Goal: Task Accomplishment & Management: Manage account settings

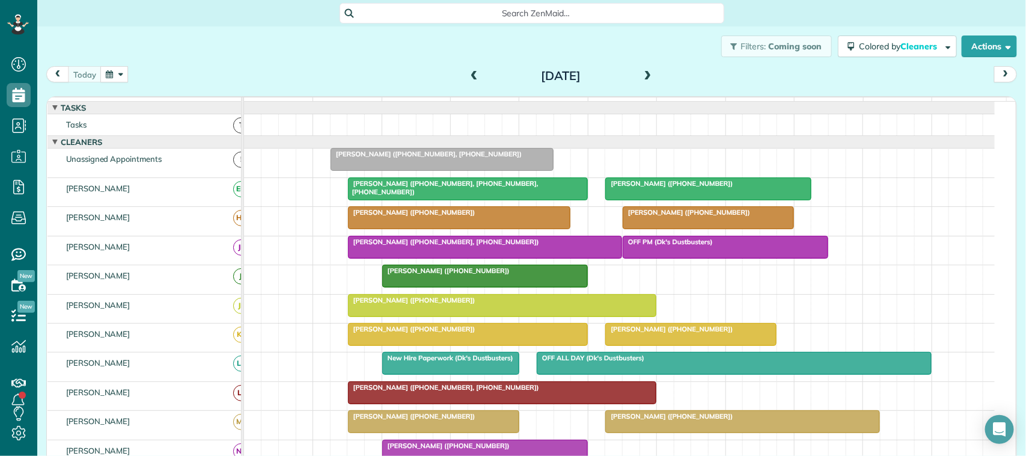
scroll to position [451, 0]
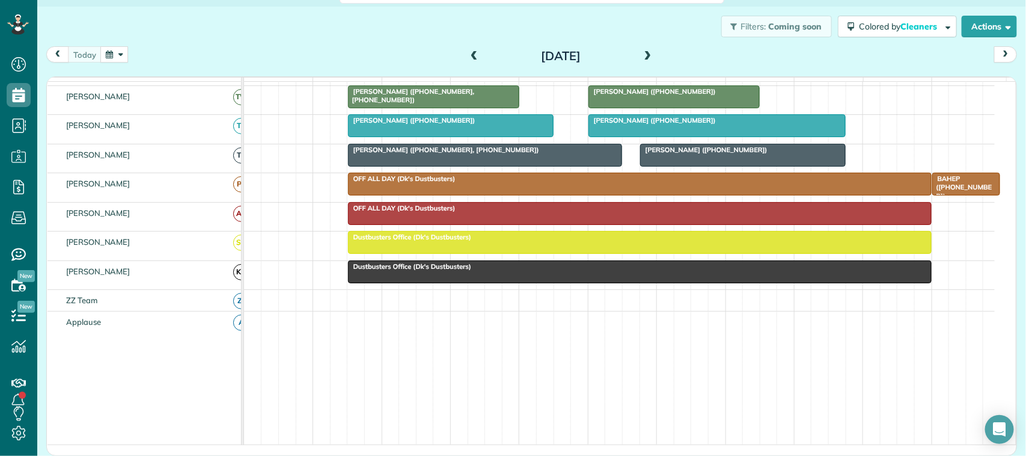
click at [182, 54] on div "today Wednesday Sep 17, 2025" at bounding box center [531, 57] width 971 height 22
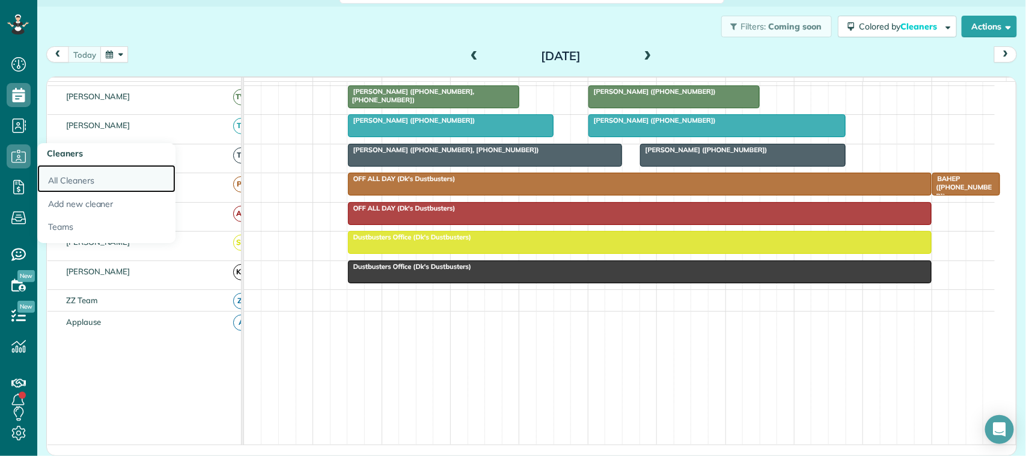
click at [68, 182] on link "All Cleaners" at bounding box center [106, 179] width 138 height 28
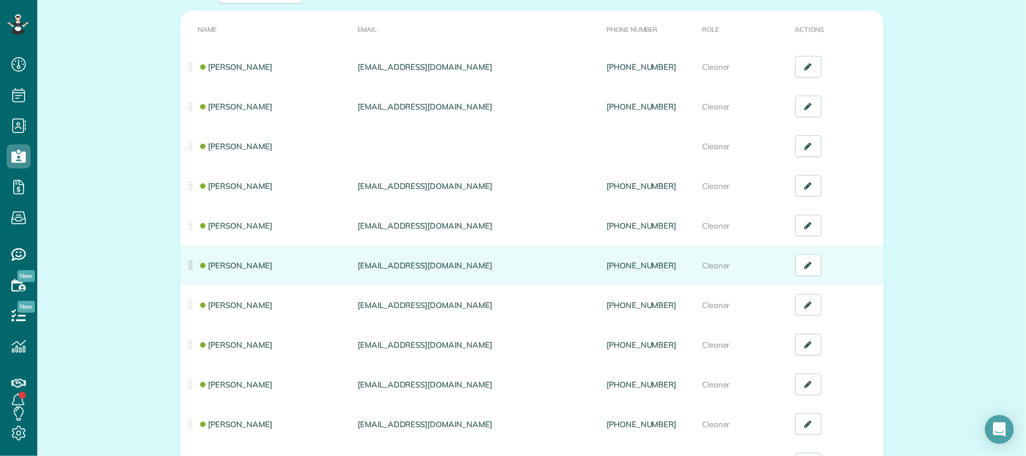
scroll to position [150, 0]
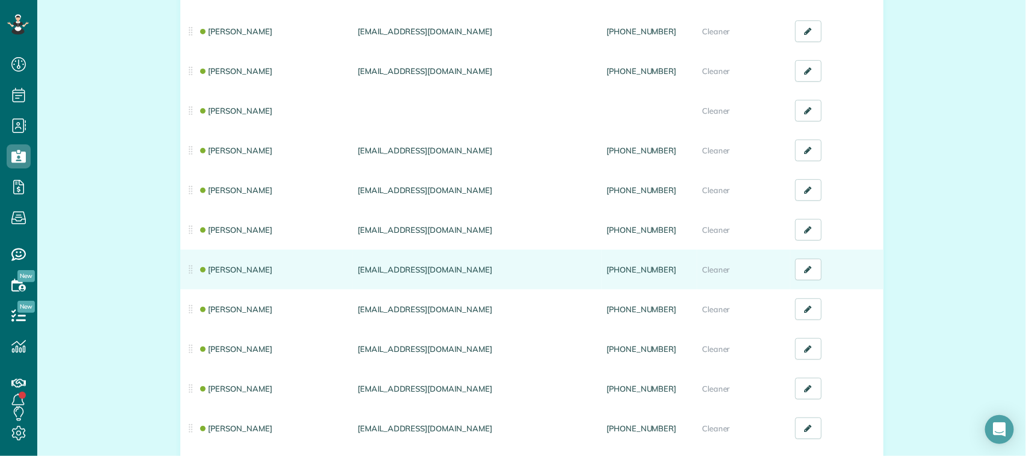
drag, startPoint x: 463, startPoint y: 269, endPoint x: 352, endPoint y: 267, distance: 111.8
click at [353, 267] on td "[EMAIL_ADDRESS][DOMAIN_NAME]" at bounding box center [477, 269] width 249 height 40
copy td "[EMAIL_ADDRESS][DOMAIN_NAME]"
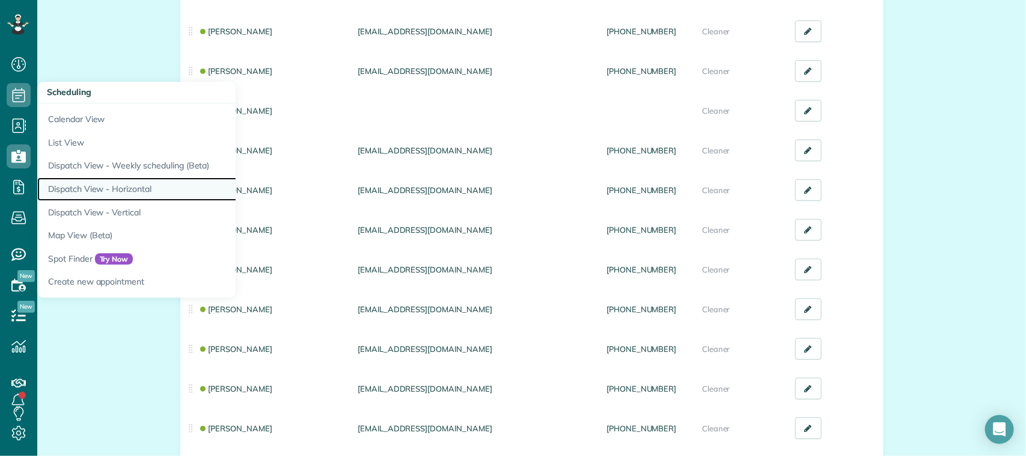
click at [108, 191] on link "Dispatch View - Horizontal" at bounding box center [187, 188] width 301 height 23
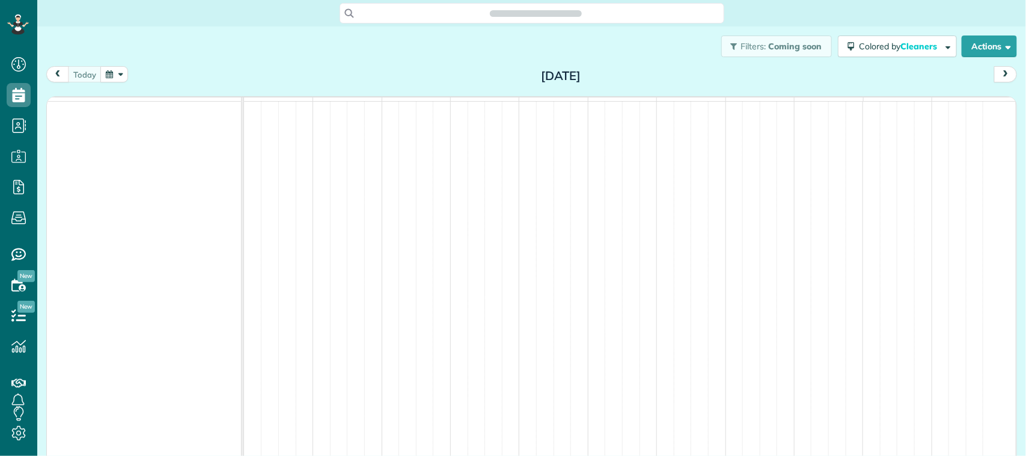
scroll to position [5, 5]
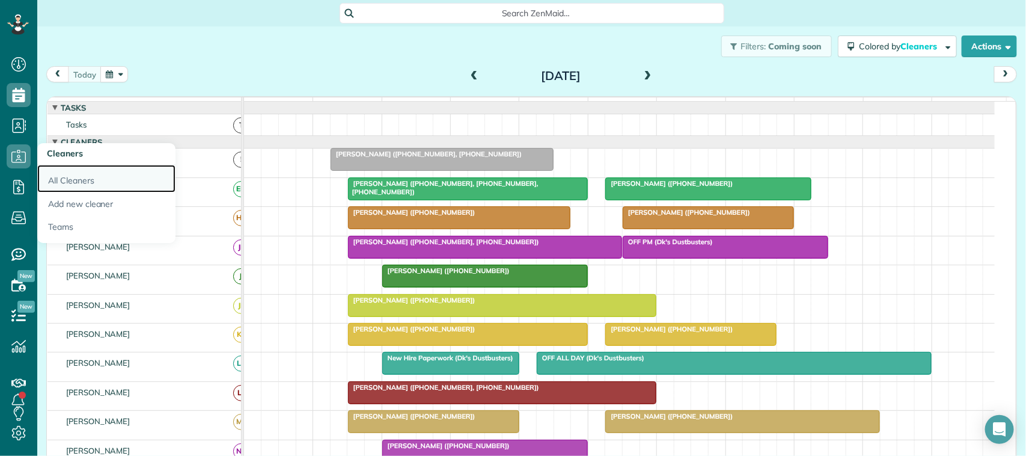
click at [79, 183] on link "All Cleaners" at bounding box center [106, 179] width 138 height 28
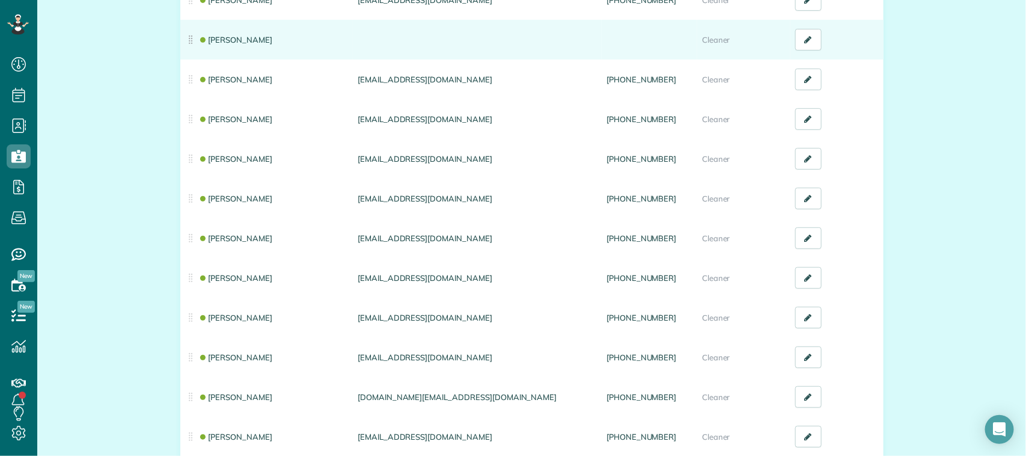
scroll to position [225, 0]
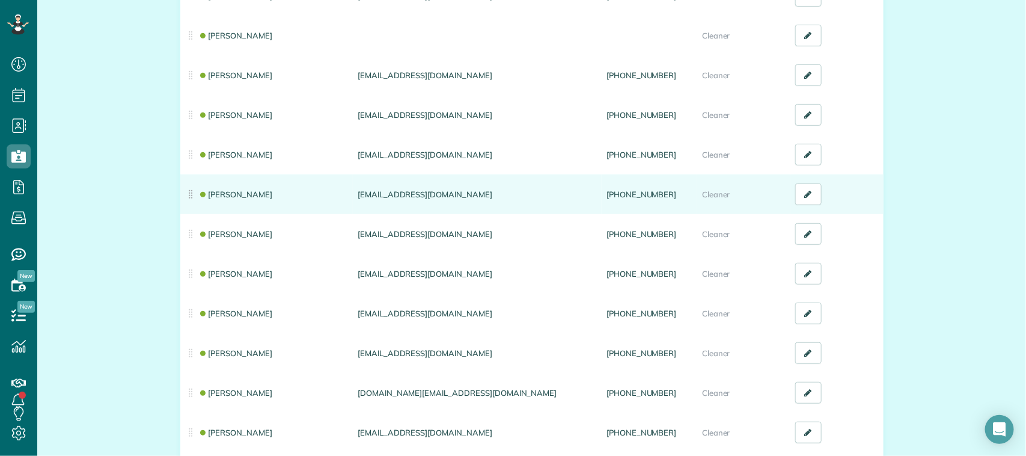
click at [268, 199] on td "Leah Sebesta-Morgan" at bounding box center [266, 194] width 173 height 40
click at [268, 194] on link "[PERSON_NAME]" at bounding box center [235, 194] width 75 height 10
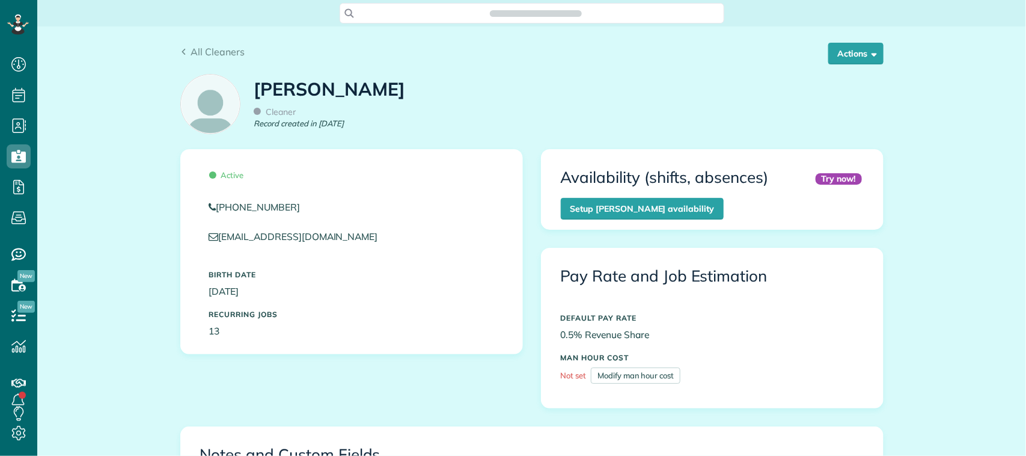
scroll to position [5, 5]
click at [851, 49] on button "Actions" at bounding box center [855, 54] width 55 height 22
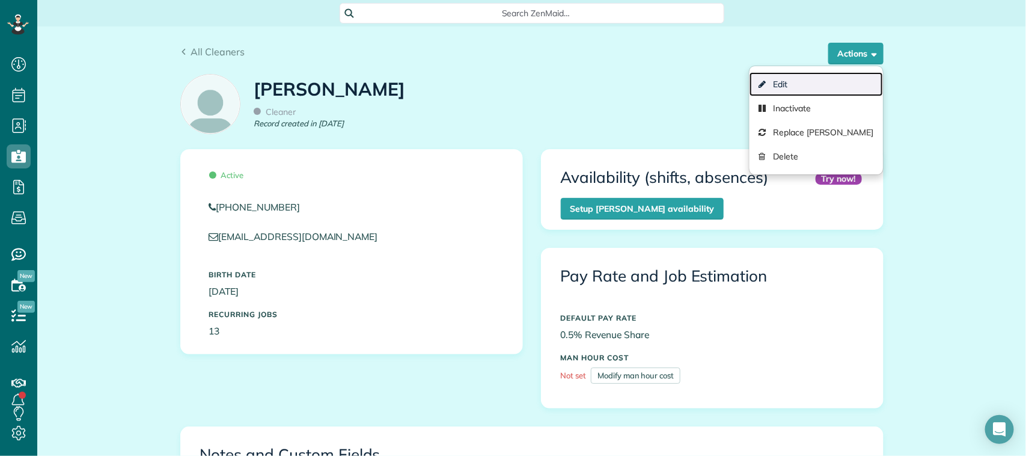
click at [828, 77] on link "Edit" at bounding box center [815, 84] width 133 height 24
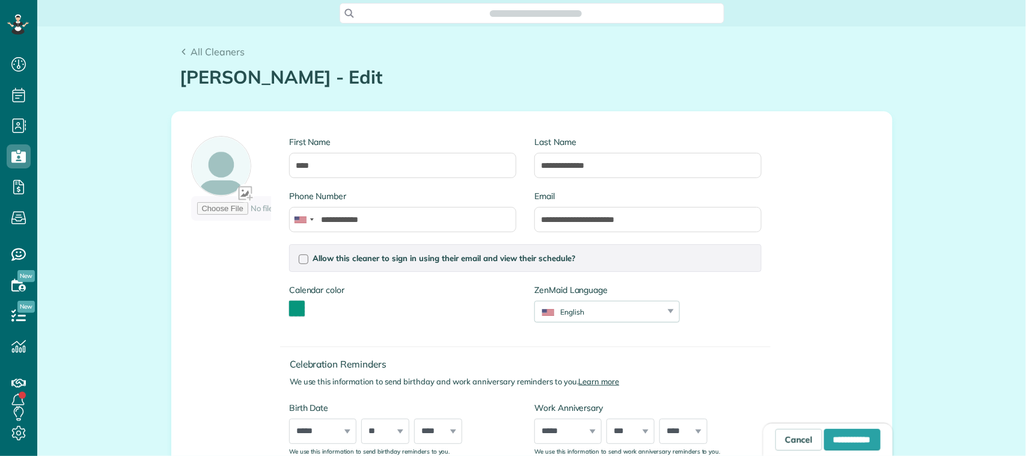
type input "**********"
click at [539, 220] on input "**********" at bounding box center [647, 219] width 227 height 25
type input "**********"
click at [824, 443] on input "**********" at bounding box center [852, 440] width 56 height 22
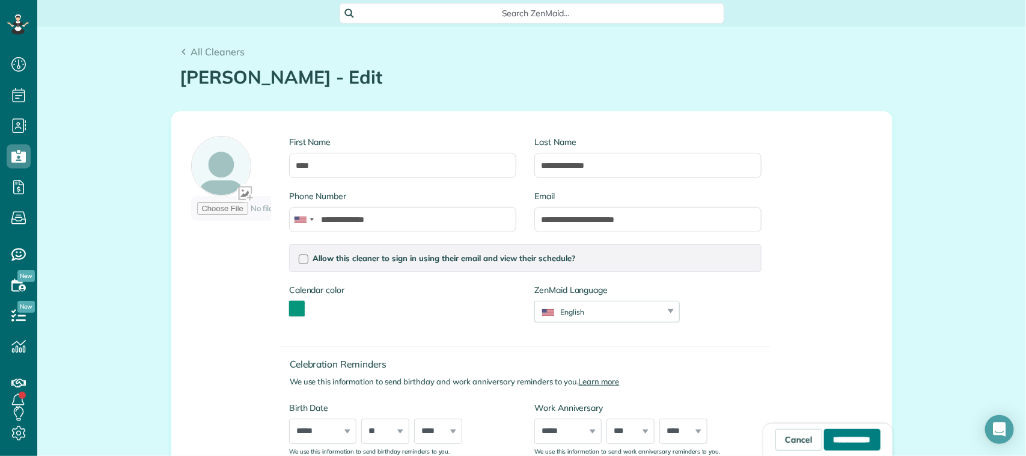
type input "**********"
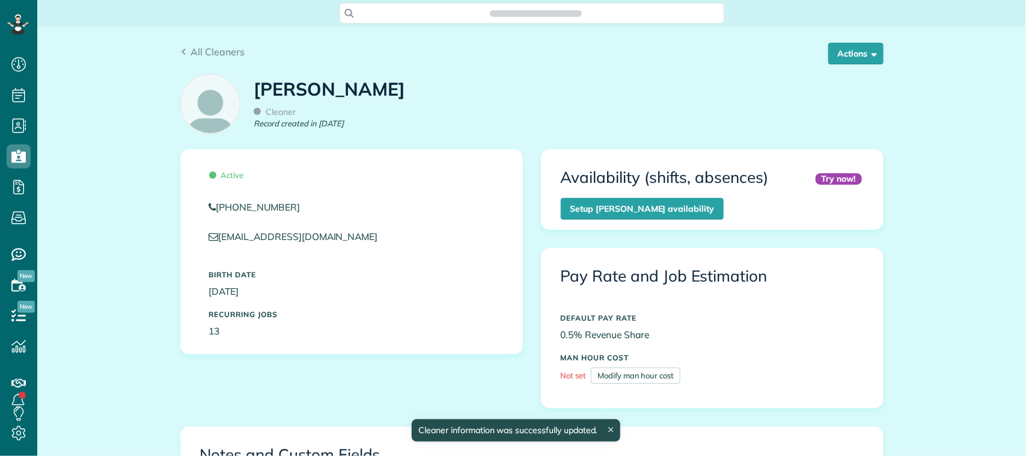
scroll to position [5, 5]
drag, startPoint x: 371, startPoint y: 233, endPoint x: 216, endPoint y: 229, distance: 154.5
click at [216, 230] on p "[EMAIL_ADDRESS][DOMAIN_NAME]" at bounding box center [351, 237] width 285 height 14
copy link "lsebestamorgan@yahoo.com"
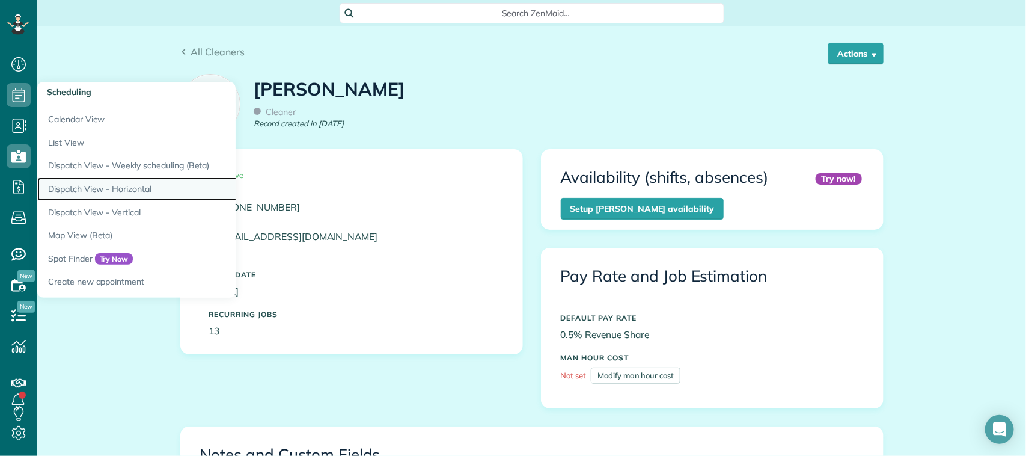
click at [103, 191] on link "Dispatch View - Horizontal" at bounding box center [187, 188] width 301 height 23
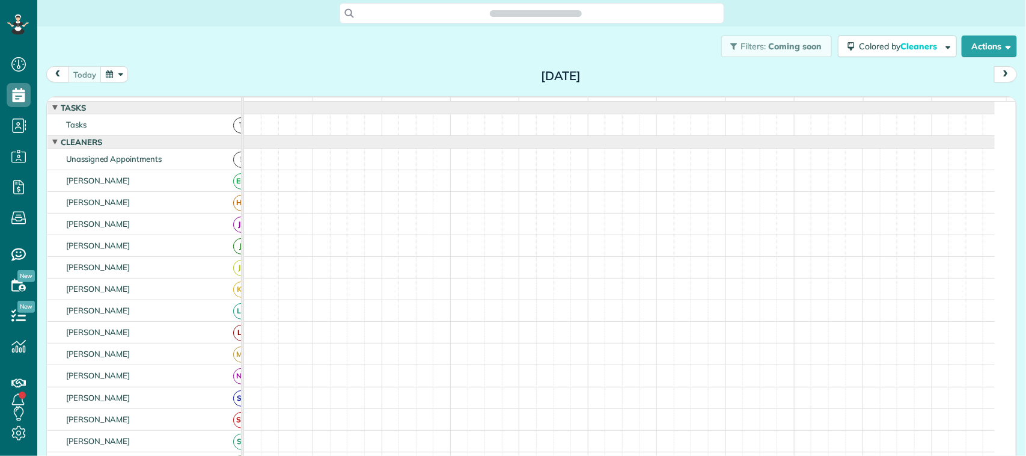
scroll to position [5, 5]
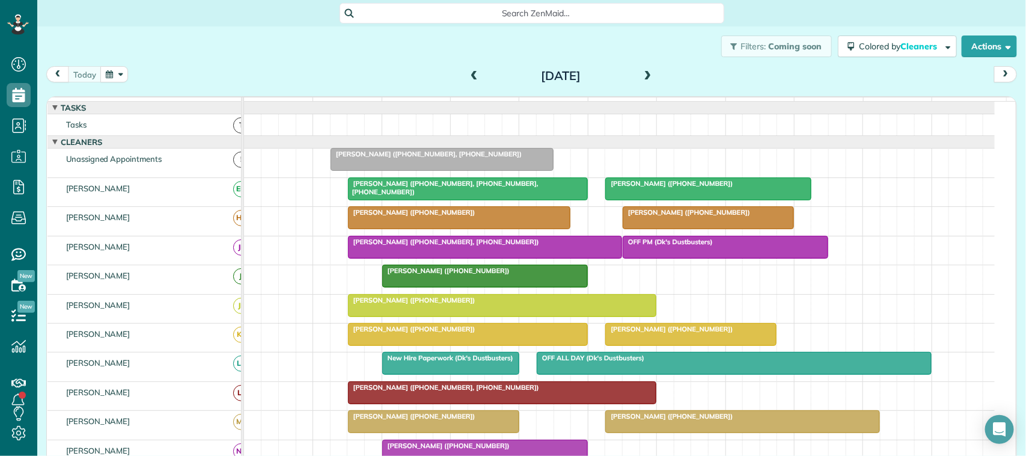
click at [115, 76] on button "button" at bounding box center [114, 74] width 28 height 16
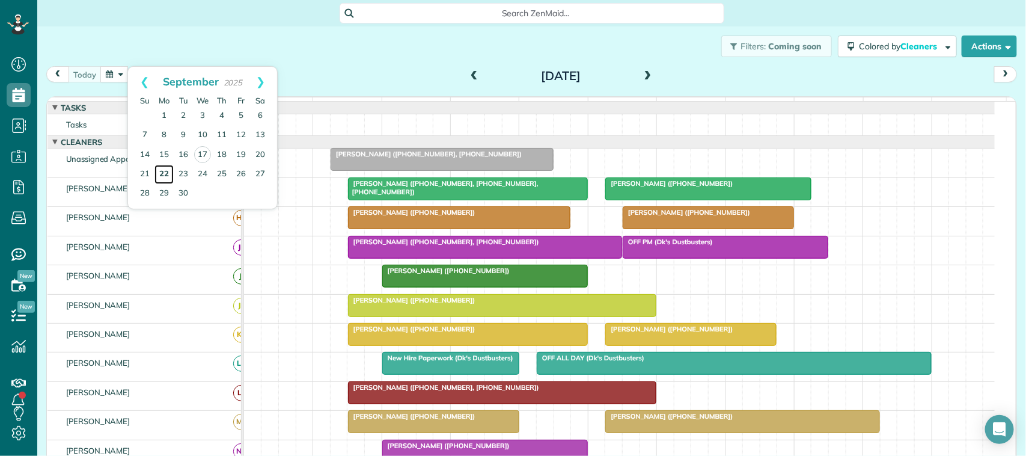
click at [166, 174] on link "22" at bounding box center [163, 174] width 19 height 19
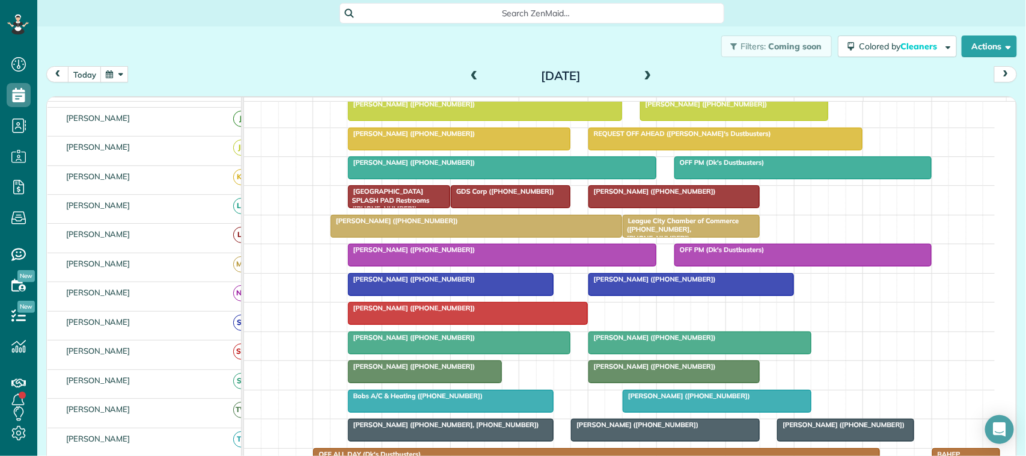
scroll to position [225, 0]
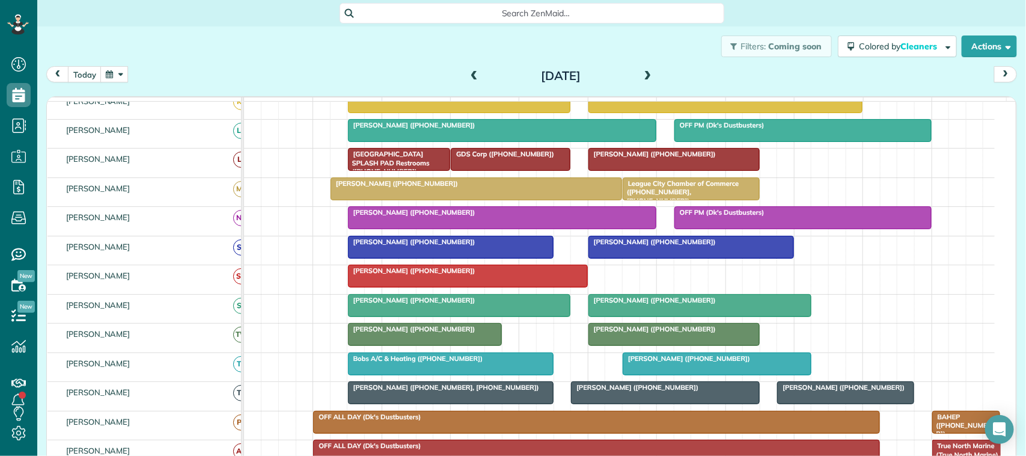
click at [641, 68] on span at bounding box center [647, 76] width 13 height 18
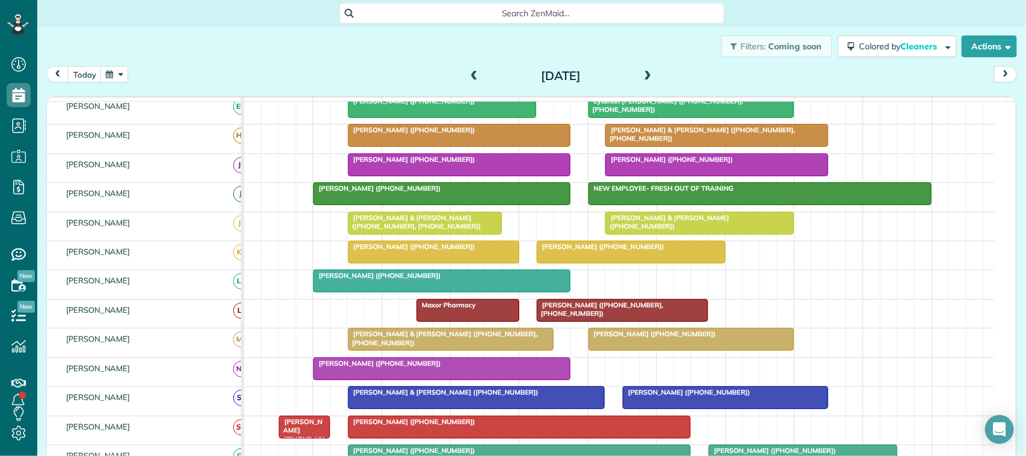
scroll to position [7, 0]
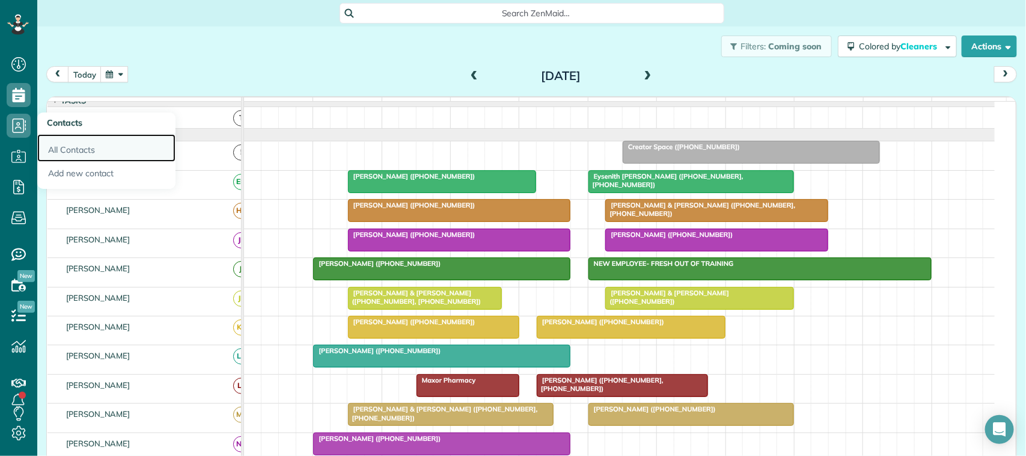
click at [67, 148] on link "All Contacts" at bounding box center [106, 148] width 138 height 28
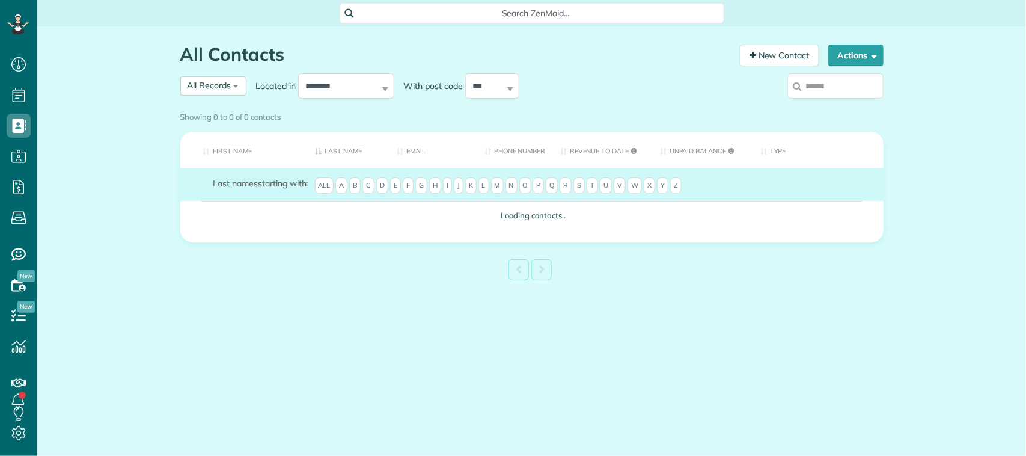
scroll to position [5, 5]
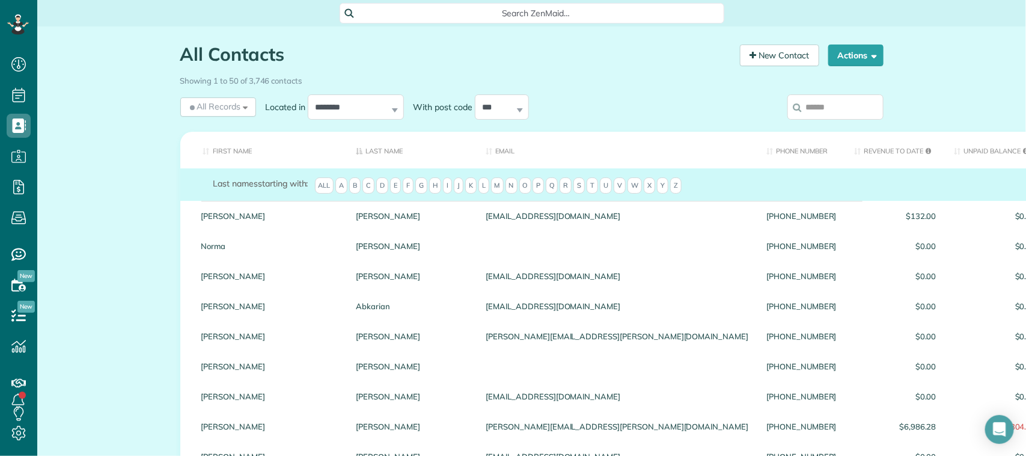
click at [817, 103] on input "search" at bounding box center [835, 106] width 96 height 25
click at [819, 106] on input "search" at bounding box center [835, 106] width 96 height 25
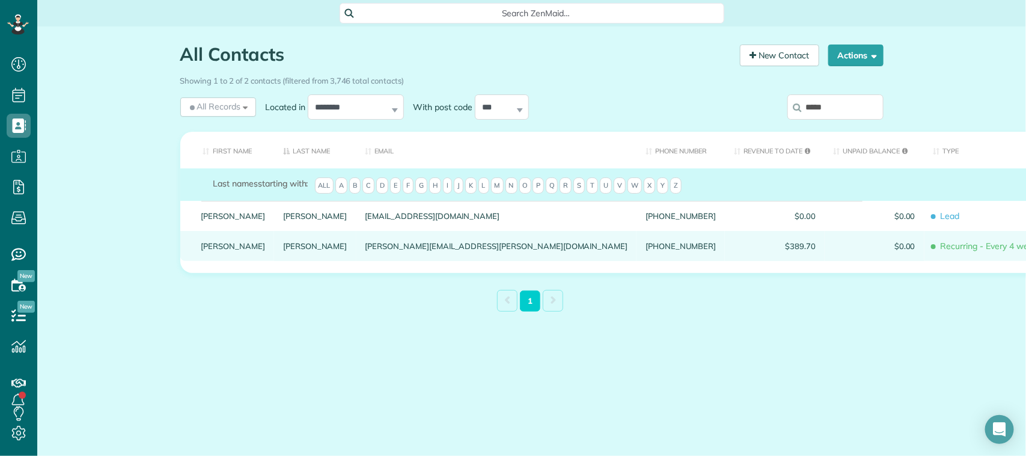
type input "*****"
click at [283, 250] on link "Lynch" at bounding box center [315, 246] width 64 height 8
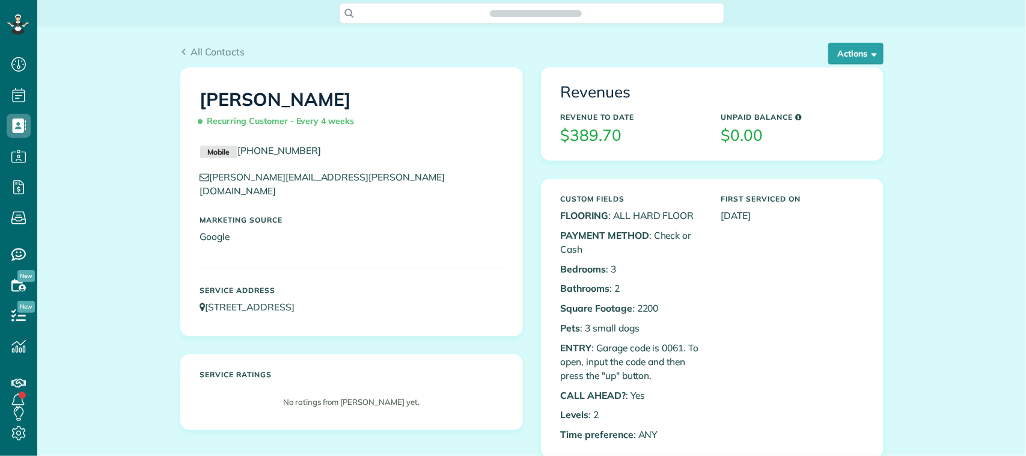
scroll to position [5, 5]
click at [828, 54] on button "Actions" at bounding box center [855, 54] width 55 height 22
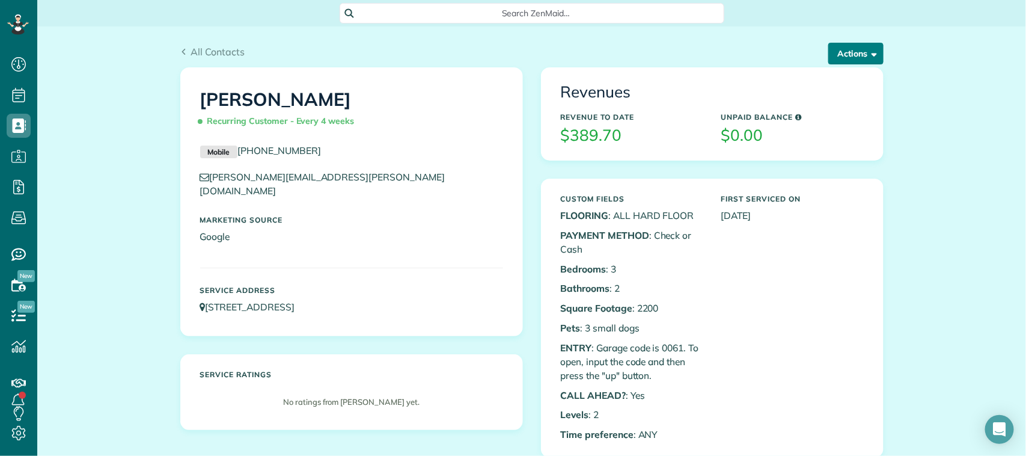
click at [836, 57] on button "Actions" at bounding box center [855, 54] width 55 height 22
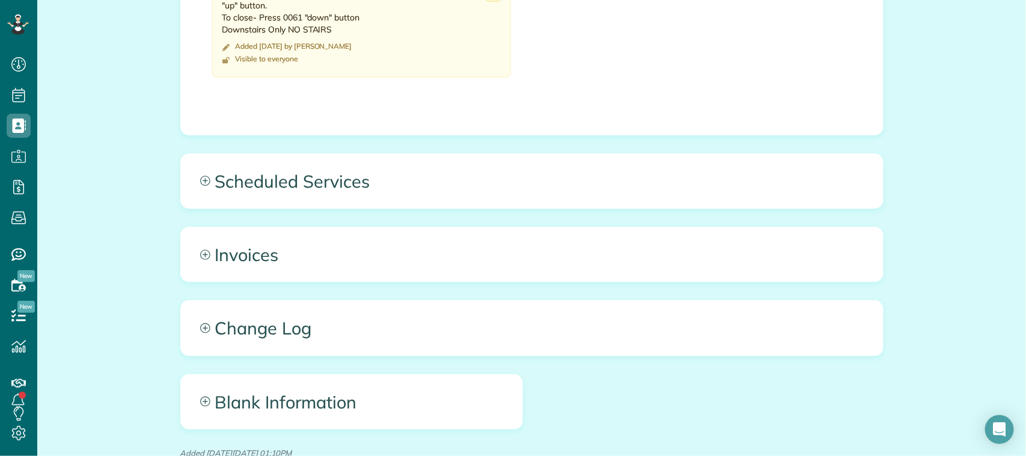
scroll to position [601, 0]
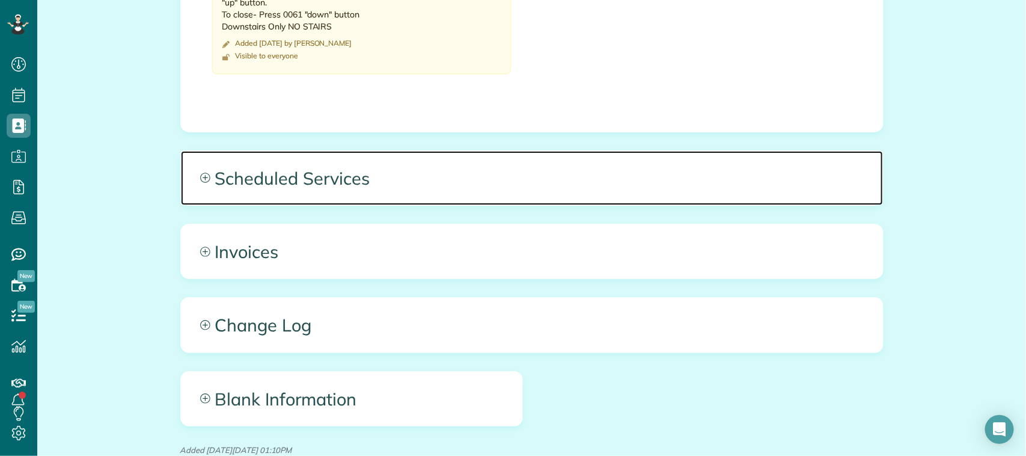
click at [621, 189] on span "Scheduled Services" at bounding box center [532, 178] width 702 height 54
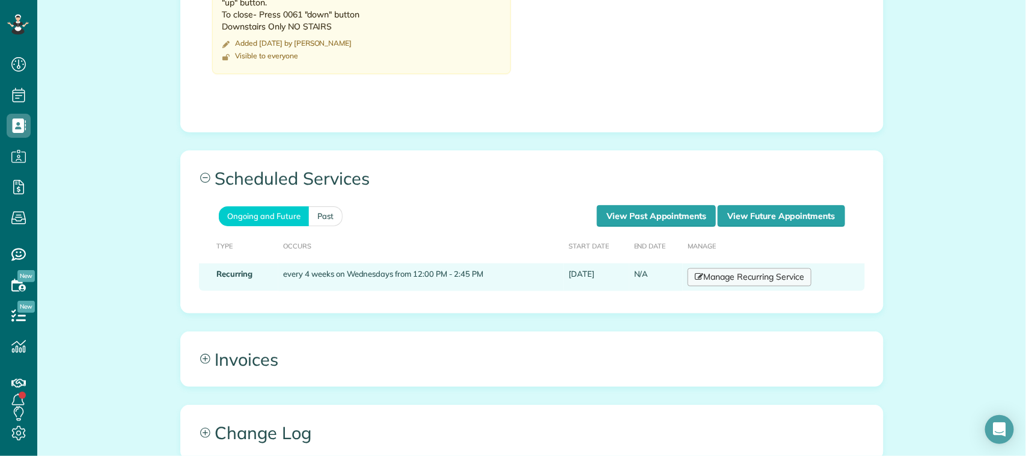
click at [754, 281] on link "Manage Recurring Service" at bounding box center [750, 277] width 124 height 18
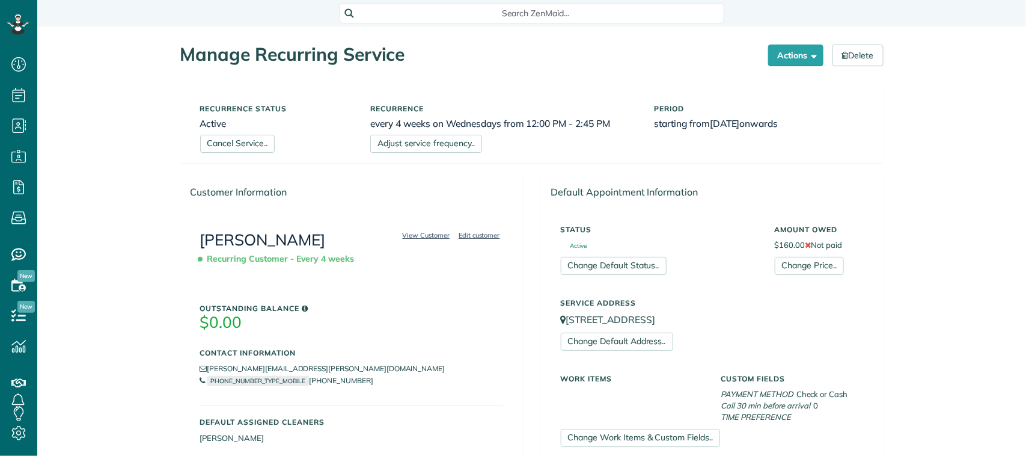
scroll to position [5, 5]
click at [214, 148] on link "Cancel Service.." at bounding box center [237, 144] width 75 height 18
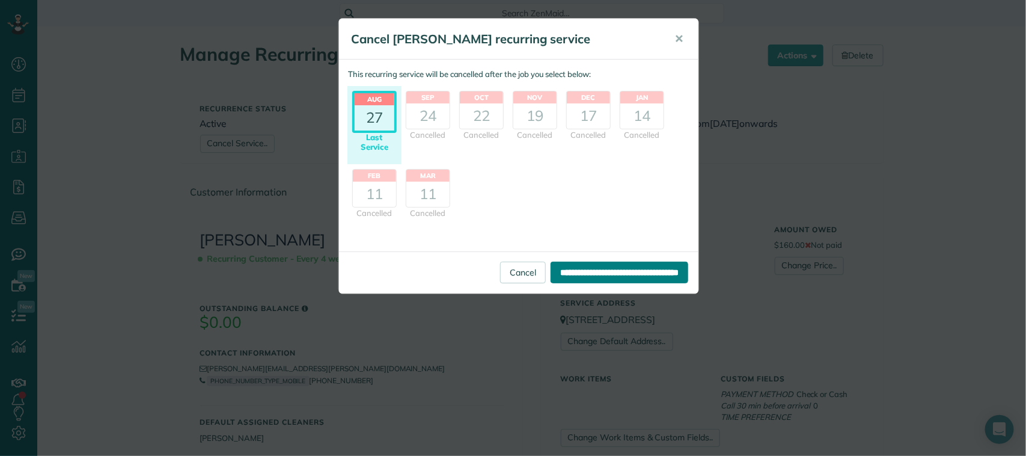
click at [632, 274] on input "**********" at bounding box center [620, 272] width 138 height 22
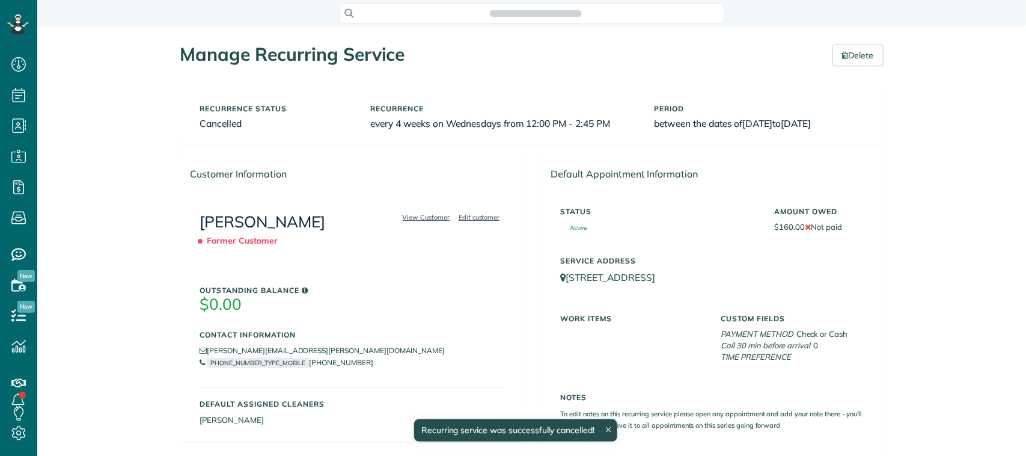
scroll to position [5, 5]
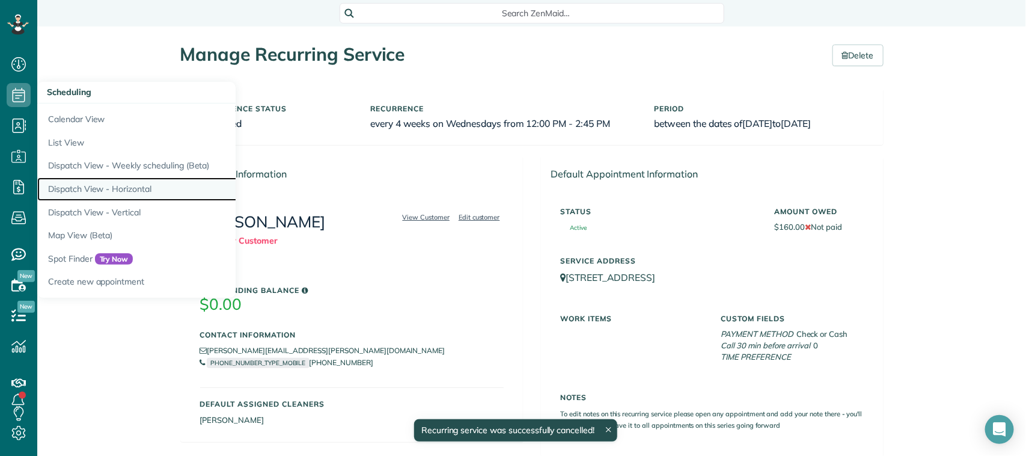
click at [127, 188] on link "Dispatch View - Horizontal" at bounding box center [187, 188] width 301 height 23
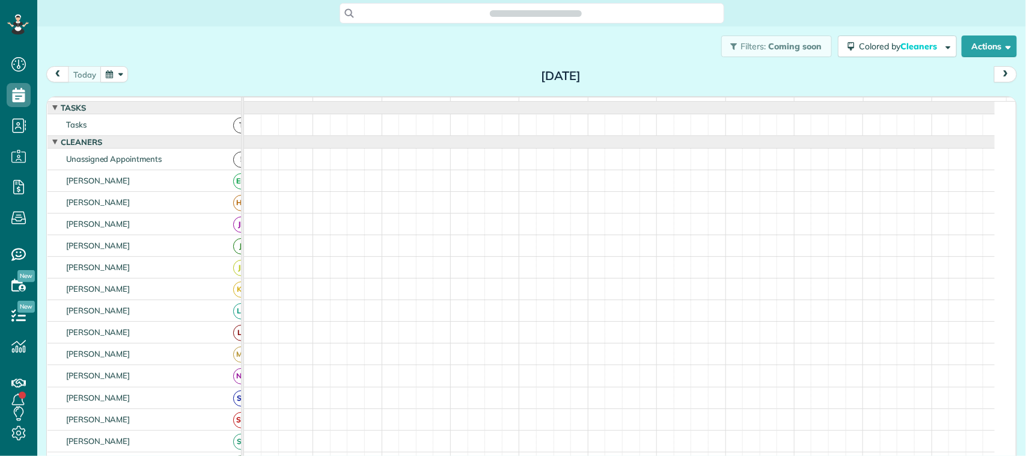
scroll to position [5, 5]
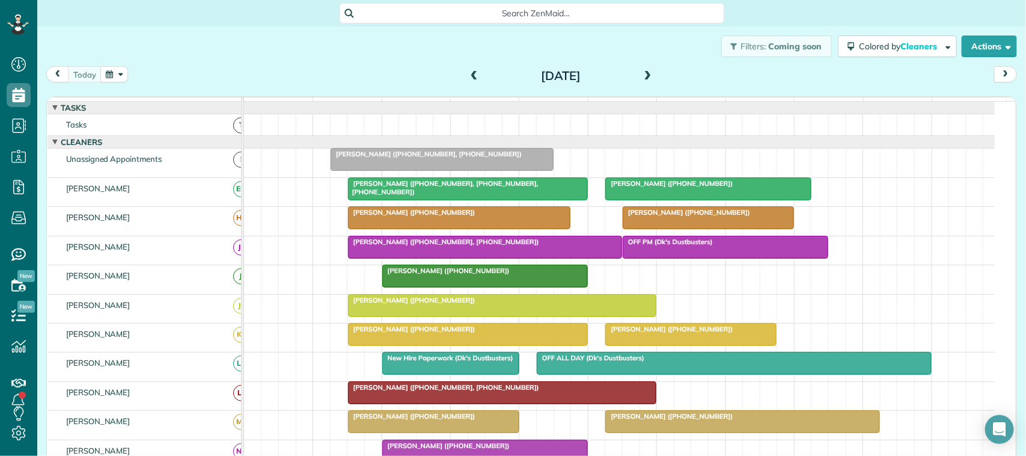
click at [160, 64] on div "Filters: Coming soon Colored by Cleaners Color by Cleaner Color by Team Color b…" at bounding box center [531, 46] width 989 height 40
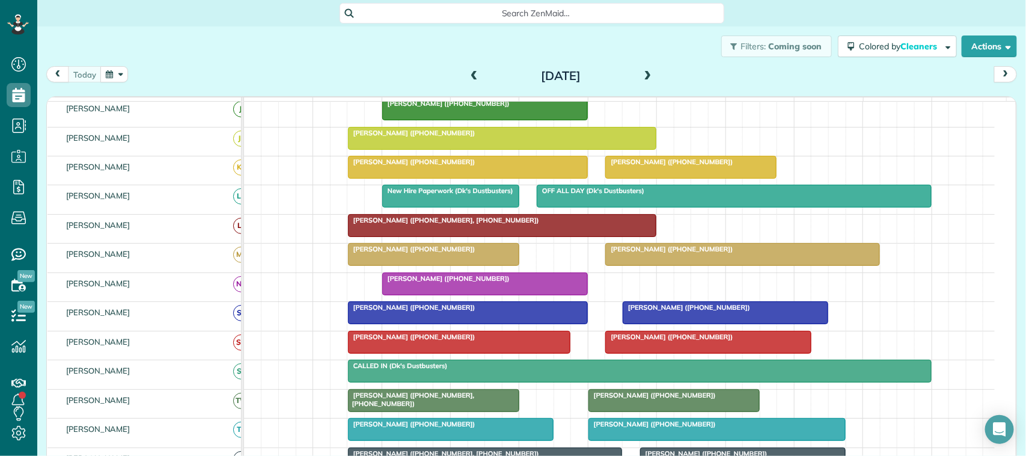
scroll to position [150, 0]
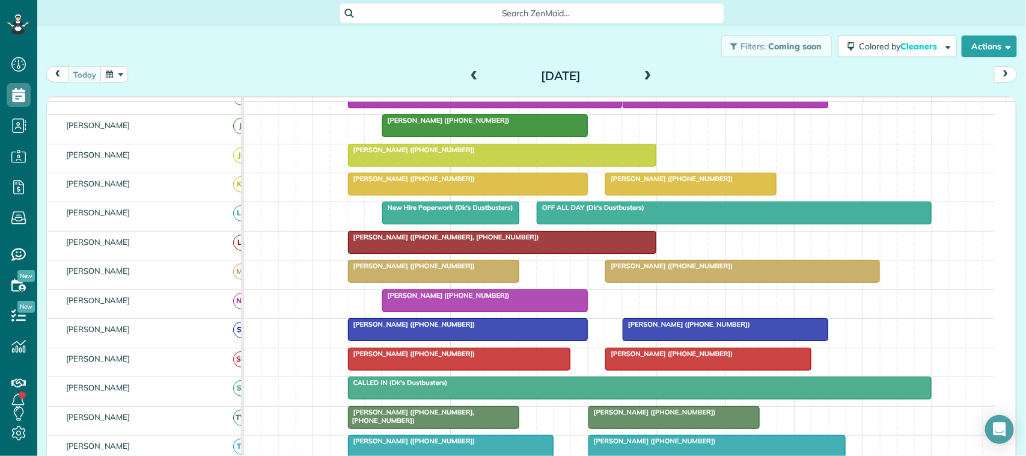
click at [465, 311] on div at bounding box center [485, 301] width 204 height 22
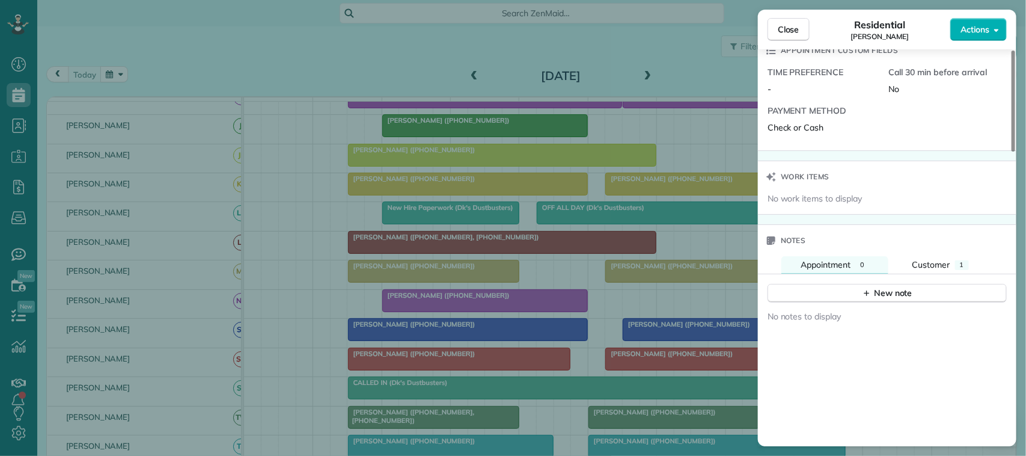
scroll to position [1053, 0]
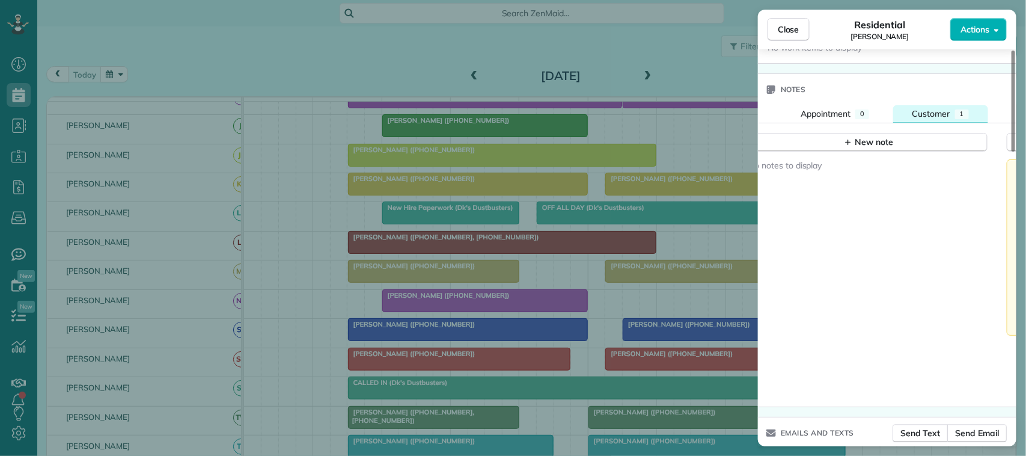
click at [932, 112] on div "Customer" at bounding box center [931, 114] width 38 height 12
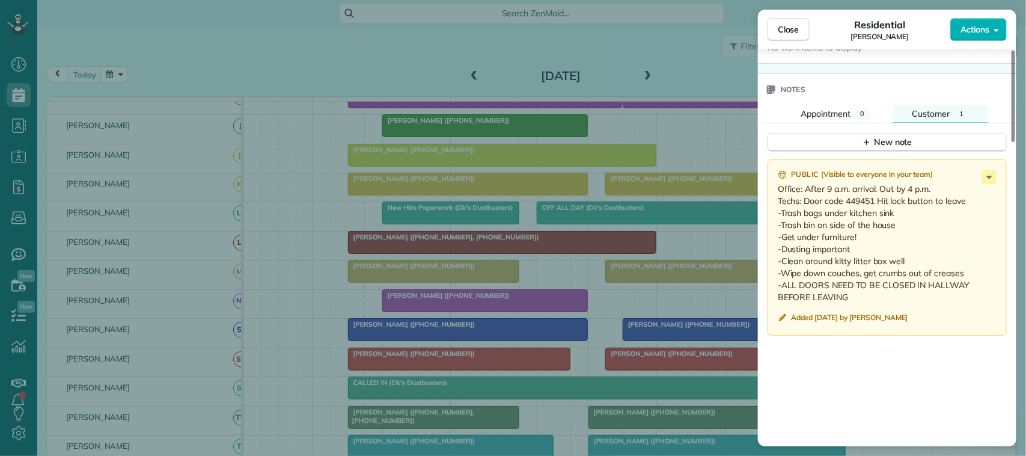
click at [762, 33] on div "Close Residential [PERSON_NAME] Actions" at bounding box center [887, 30] width 258 height 40
click at [769, 37] on button "Close" at bounding box center [788, 29] width 42 height 23
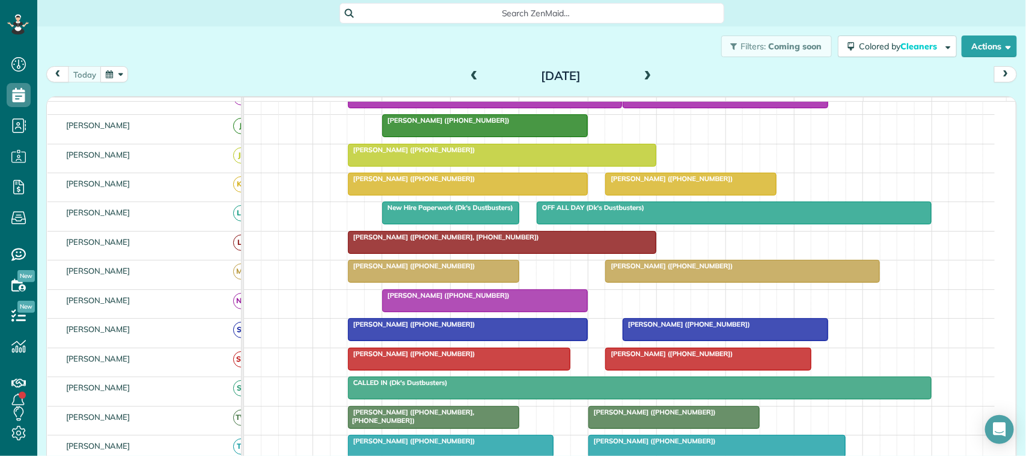
click at [171, 62] on div "Filters: Coming soon Colored by Cleaners Color by Cleaner Color by Team Color b…" at bounding box center [531, 46] width 989 height 40
click at [227, 73] on div "[DATE] [DATE]" at bounding box center [531, 77] width 971 height 22
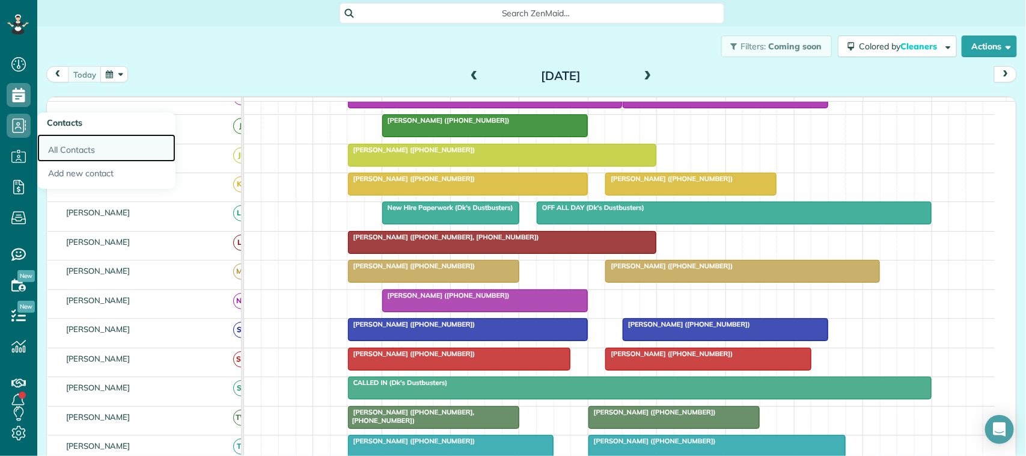
click at [64, 144] on link "All Contacts" at bounding box center [106, 148] width 138 height 28
